Goal: Task Accomplishment & Management: Manage account settings

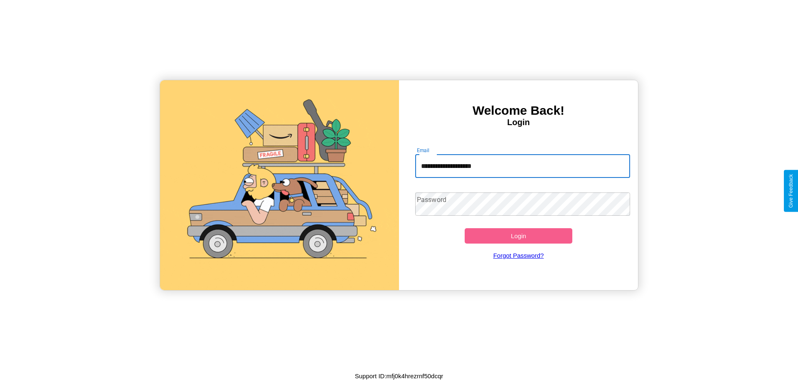
type input "**********"
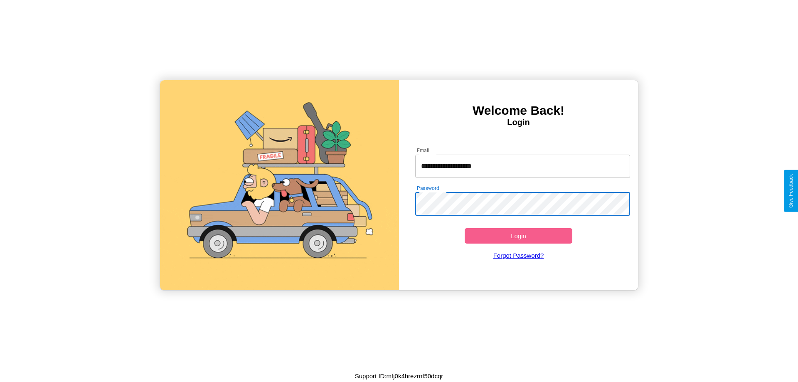
click at [518, 236] on button "Login" at bounding box center [519, 235] width 108 height 15
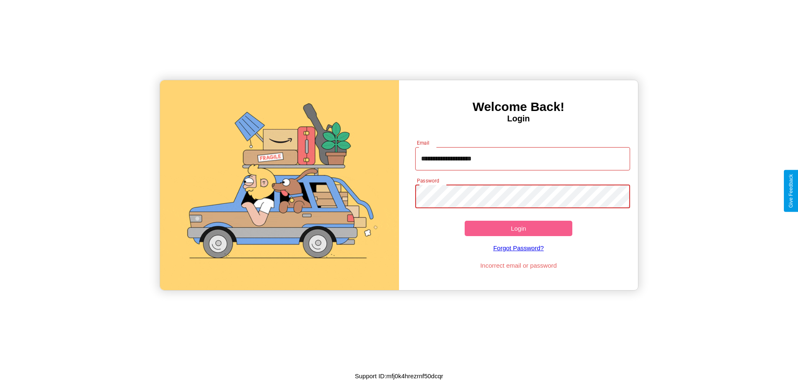
click at [518, 228] on button "Login" at bounding box center [519, 228] width 108 height 15
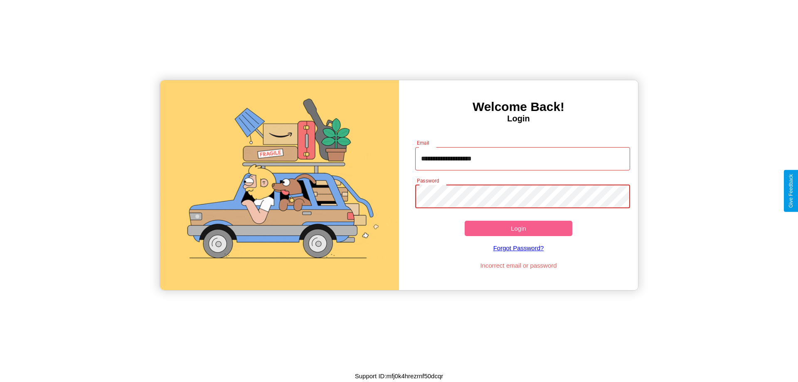
click at [518, 228] on button "Login" at bounding box center [519, 228] width 108 height 15
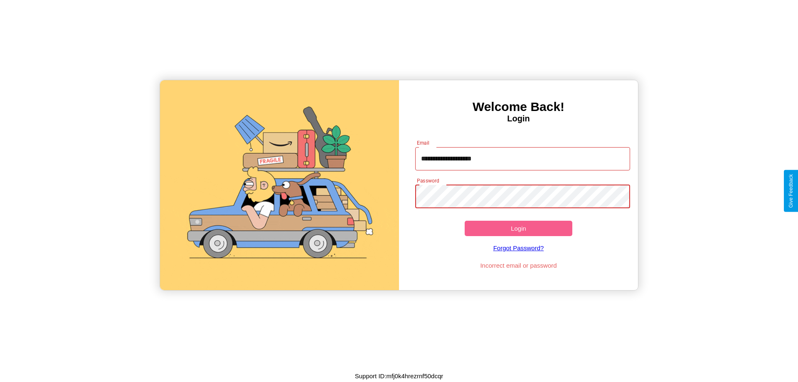
click at [518, 228] on button "Login" at bounding box center [519, 228] width 108 height 15
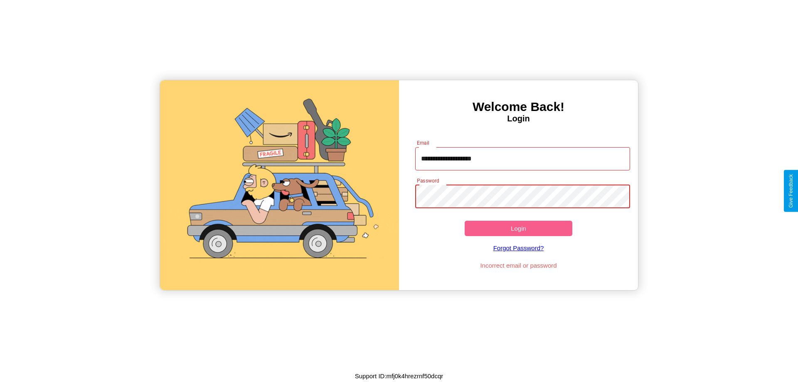
click at [518, 228] on button "Login" at bounding box center [519, 228] width 108 height 15
